Goal: Navigation & Orientation: Go to known website

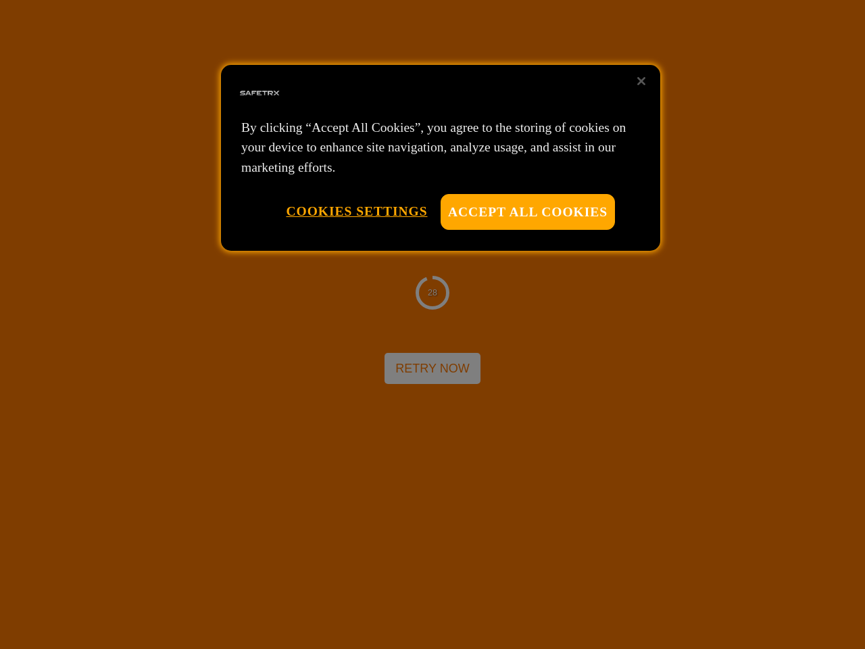
click at [432, 324] on div at bounding box center [432, 324] width 865 height 649
click at [528, 212] on button "Accept All Cookies" at bounding box center [528, 212] width 174 height 36
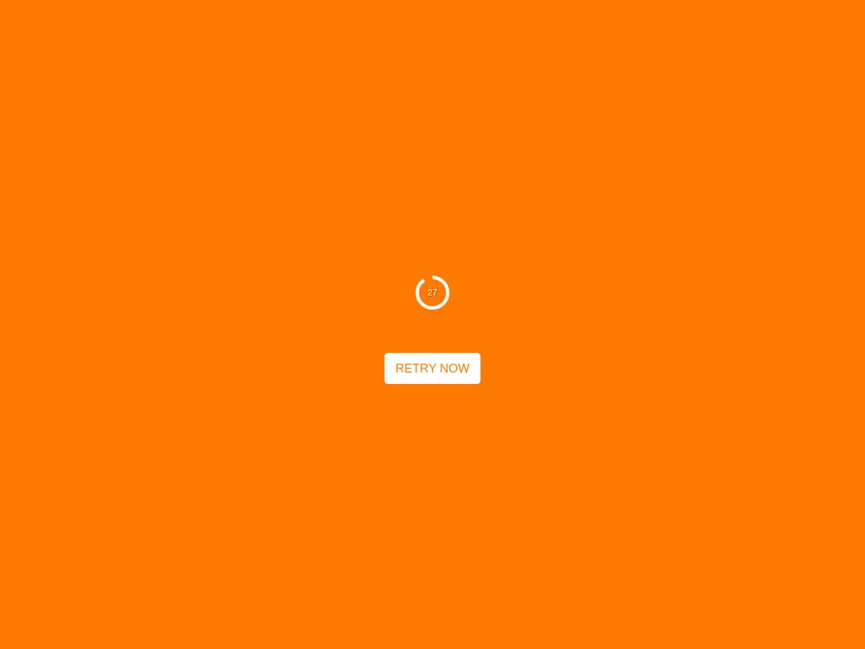
click at [356, 211] on button "Cookies Settings" at bounding box center [356, 211] width 141 height 34
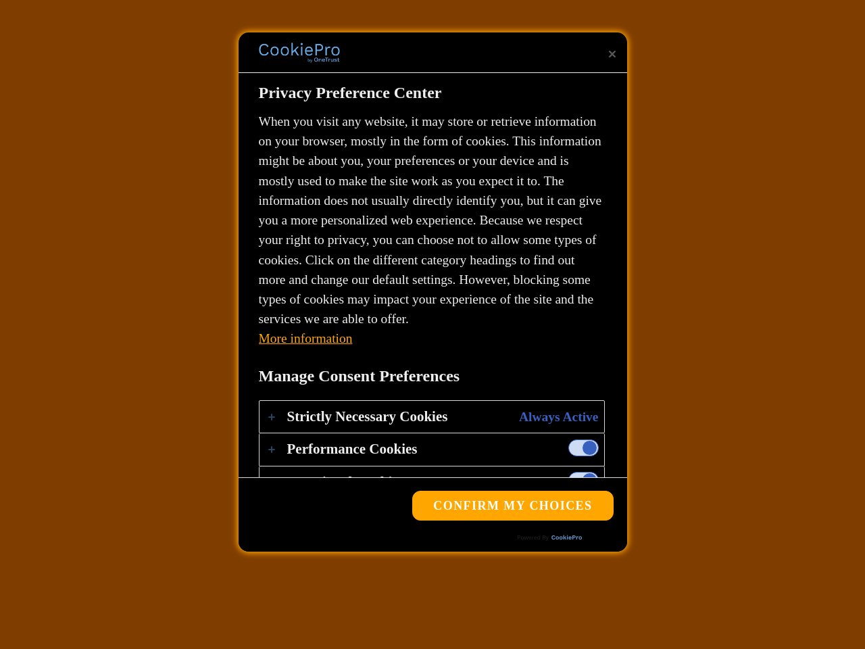
click at [641, 81] on div "27 Retry Now" at bounding box center [432, 324] width 865 height 649
